Goal: Navigation & Orientation: Find specific page/section

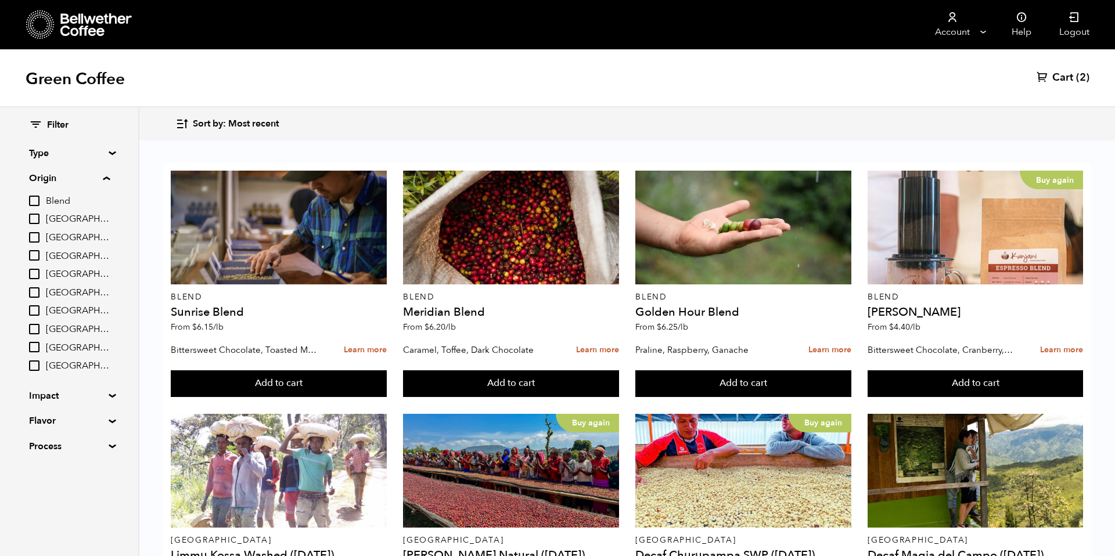
click at [728, 111] on div "Sort by: Most recent Sort by: Origin Sort by: Most recent Sort by: Name Sort by…" at bounding box center [626, 123] width 903 height 27
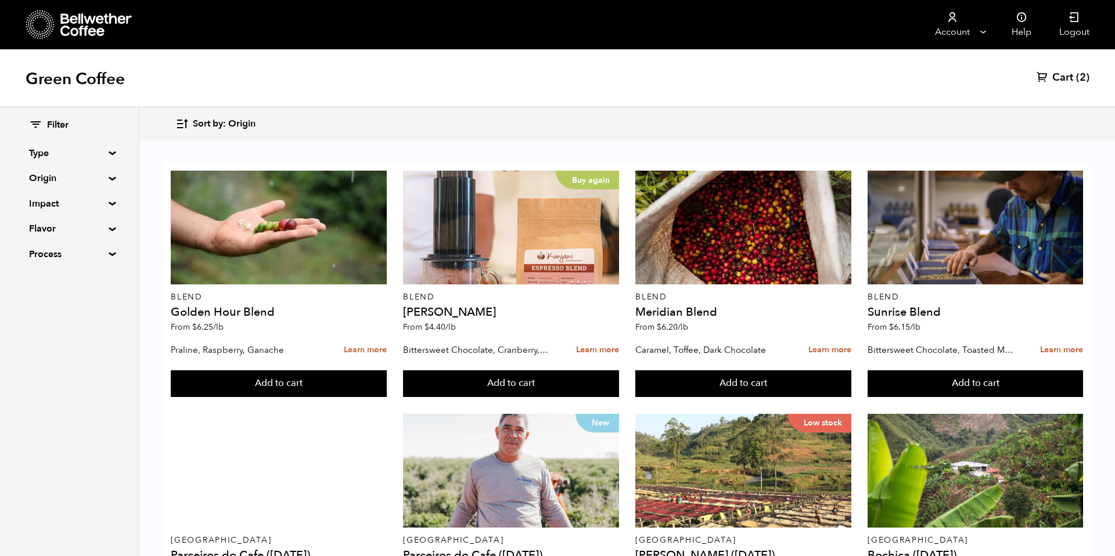
scroll to position [732, 0]
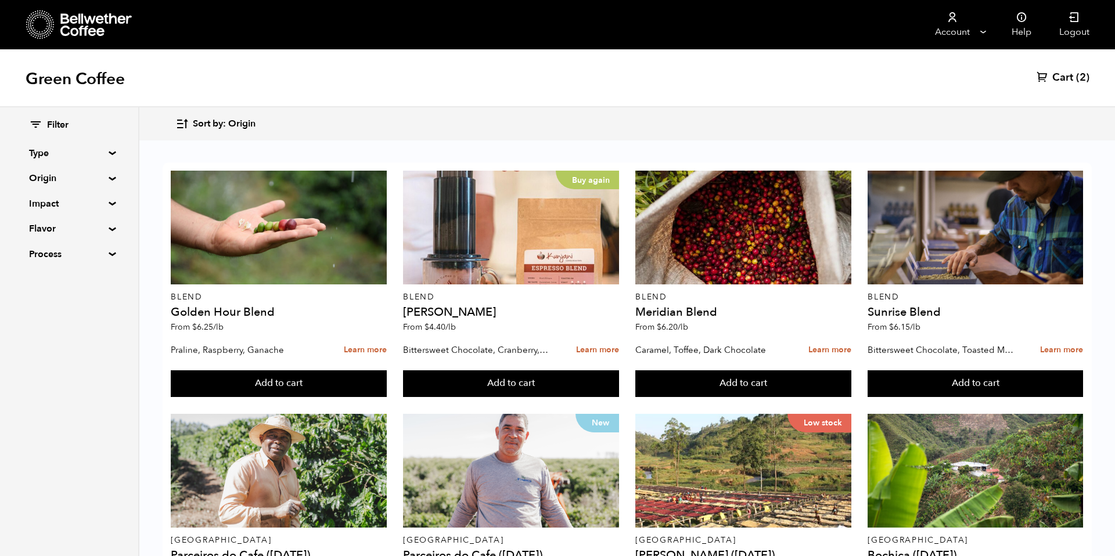
click at [243, 121] on span "Sort by: Origin" at bounding box center [224, 124] width 63 height 13
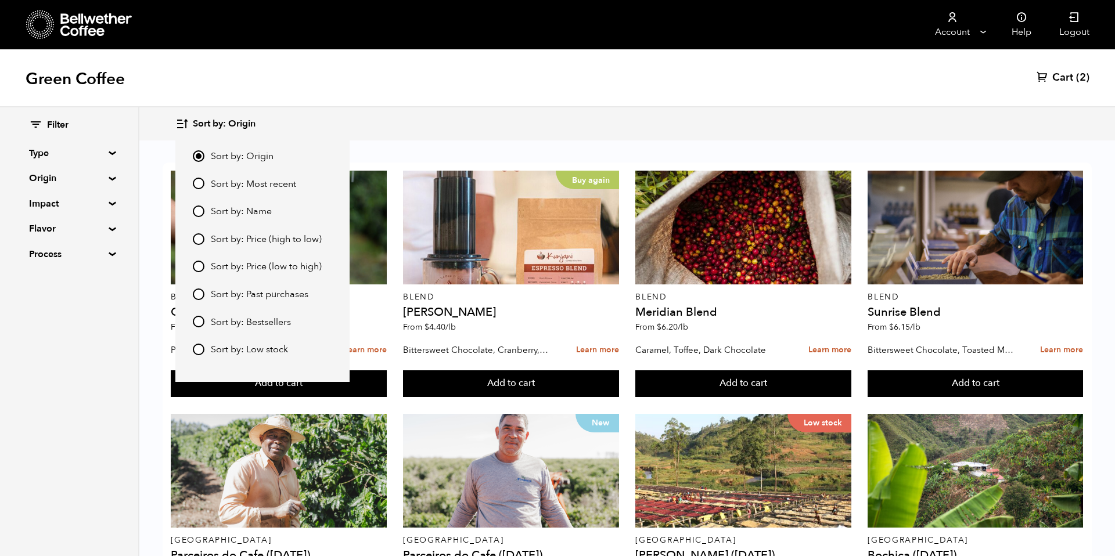
scroll to position [0, 0]
click at [264, 190] on span "Sort by: Most recent" at bounding box center [253, 184] width 85 height 13
click at [204, 189] on input "Sort by: Most recent" at bounding box center [199, 184] width 12 height 12
radio input "true"
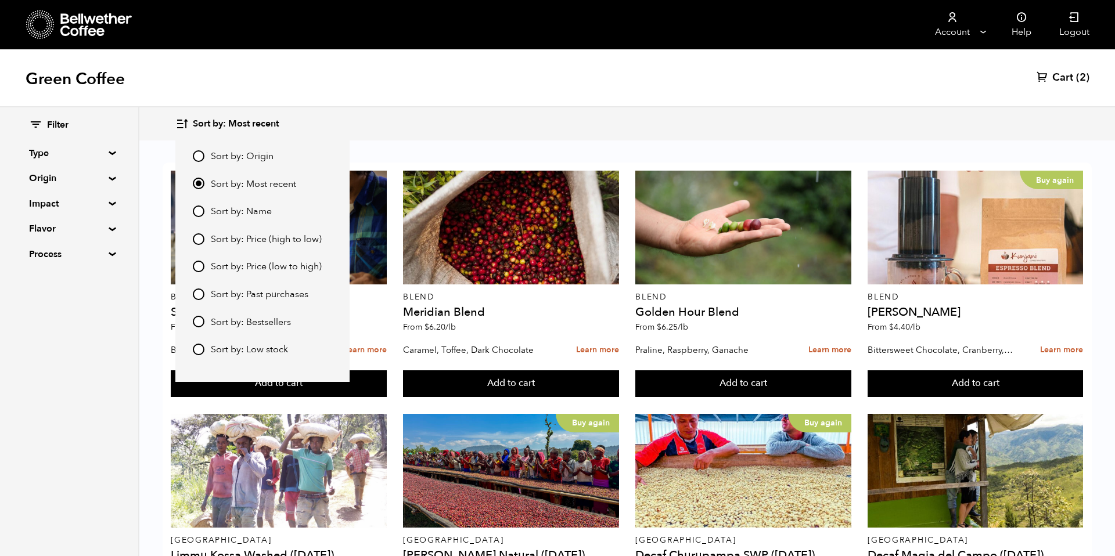
scroll to position [725, 0]
